Goal: Task Accomplishment & Management: Manage account settings

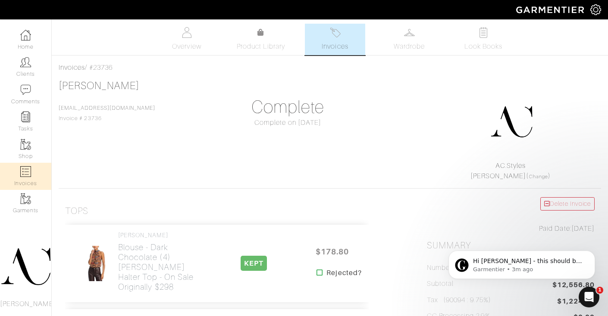
scroll to position [0, 0]
click at [28, 175] on img at bounding box center [25, 171] width 11 height 11
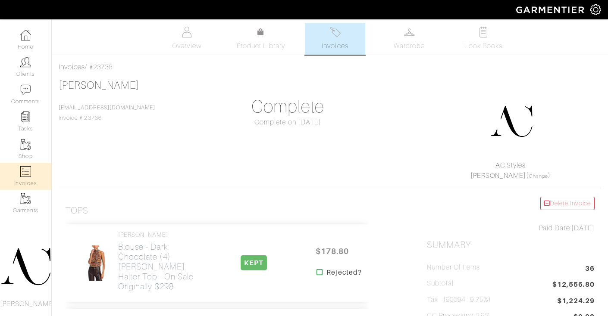
select select
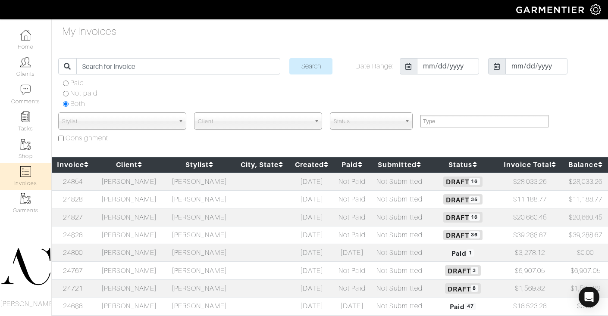
click at [132, 235] on td "[PERSON_NAME]" at bounding box center [129, 235] width 70 height 18
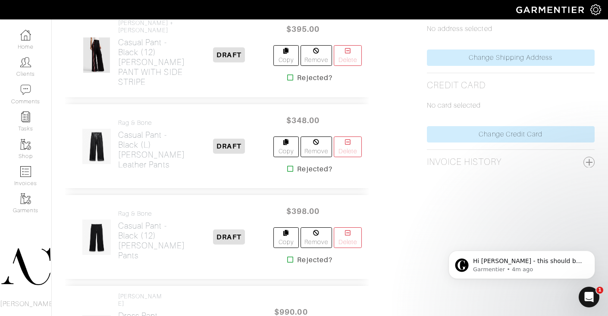
scroll to position [641, 0]
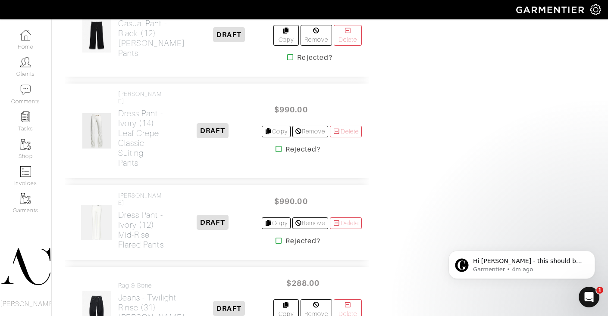
click at [275, 244] on icon at bounding box center [278, 240] width 6 height 7
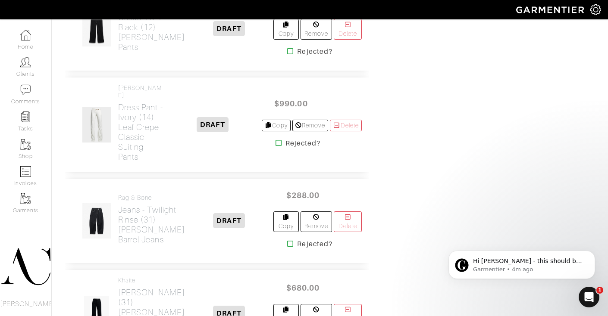
click at [275, 147] on icon at bounding box center [278, 143] width 6 height 7
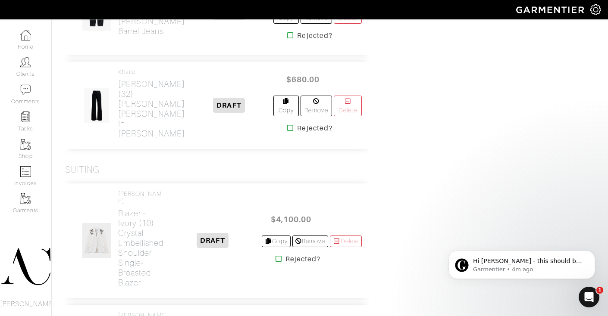
scroll to position [1135, 0]
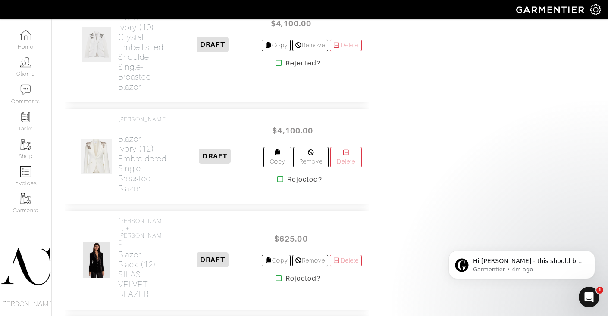
click at [277, 66] on icon at bounding box center [278, 62] width 6 height 7
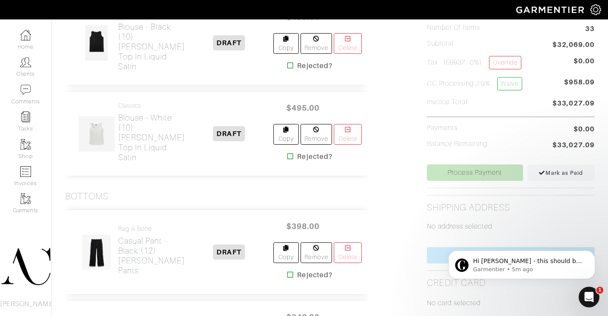
scroll to position [170, 0]
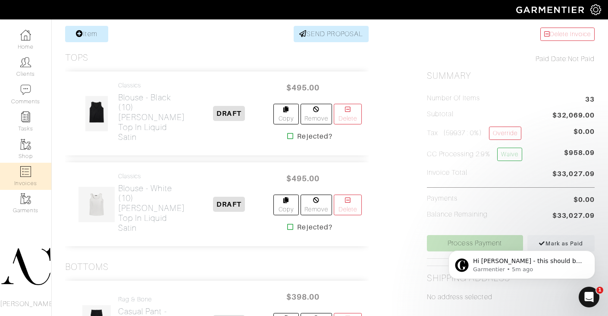
click at [28, 171] on img at bounding box center [25, 171] width 11 height 11
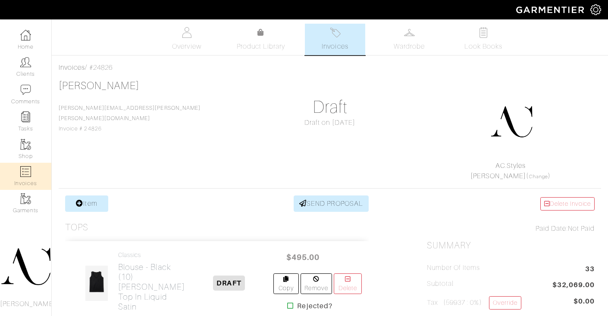
select select
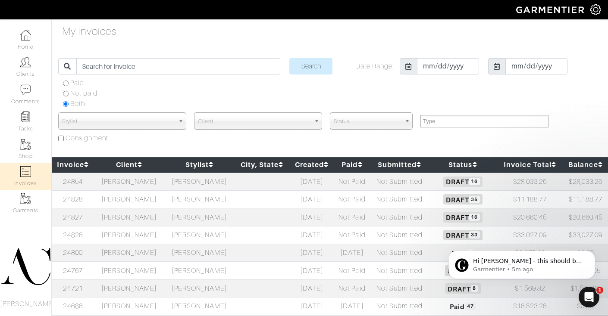
click at [138, 181] on td "[PERSON_NAME]" at bounding box center [129, 182] width 70 height 18
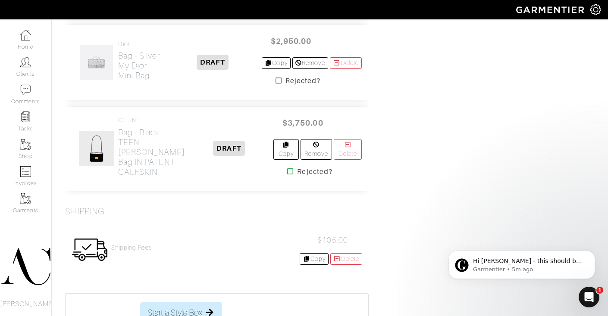
scroll to position [1582, 0]
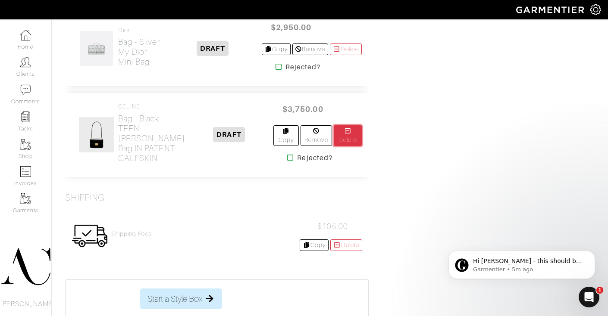
click at [349, 146] on link "Delete" at bounding box center [348, 135] width 28 height 21
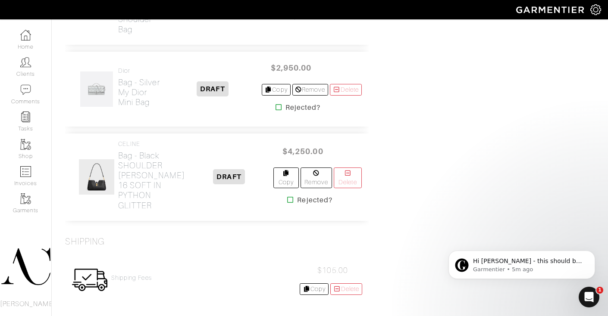
scroll to position [1478, 0]
